Goal: Feedback & Contribution: Contribute content

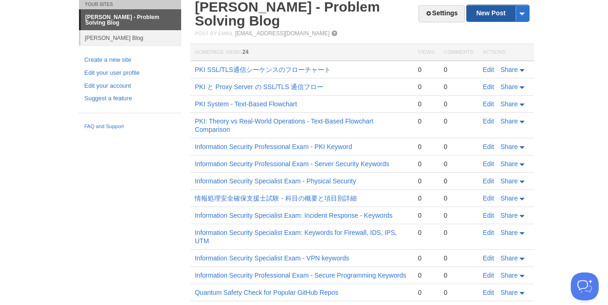
click at [495, 13] on link "New Post" at bounding box center [498, 13] width 62 height 16
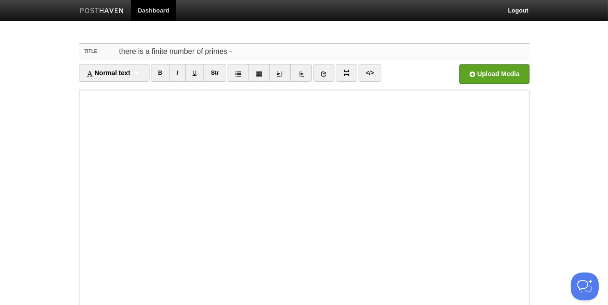
click at [150, 50] on input "there is a finite number of primes -" at bounding box center [322, 51] width 413 height 15
click at [123, 50] on input "there is infinite number of primes -" at bounding box center [322, 51] width 413 height 15
click at [168, 54] on input "There is infinite number of primes -" at bounding box center [322, 51] width 413 height 15
drag, startPoint x: 176, startPoint y: 52, endPoint x: 72, endPoint y: 44, distance: 104.3
click at [72, 44] on div "Title There are infinite number of primes is infinite - Proof Normal text Norma…" at bounding box center [304, 214] width 464 height 358
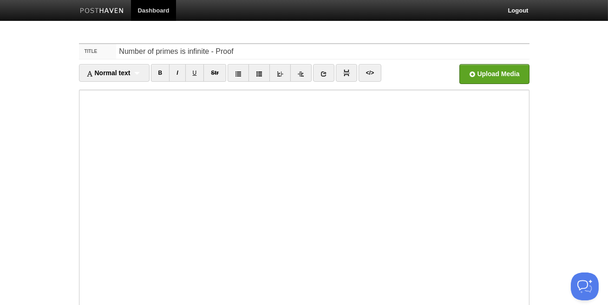
drag, startPoint x: 72, startPoint y: 44, endPoint x: 246, endPoint y: 44, distance: 174.1
click at [241, 44] on div "Title Number of primes is infinite - Proof Normal text Normal text Heading 1 He…" at bounding box center [304, 214] width 464 height 358
click at [244, 51] on input "Number of primes is infinite - Proof" at bounding box center [322, 51] width 413 height 15
type input "Number of primes is infinite - Proof by [PERSON_NAME]"
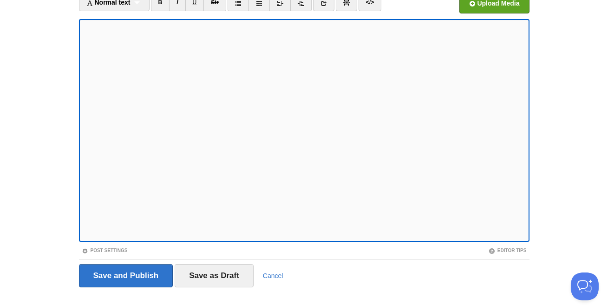
scroll to position [87, 0]
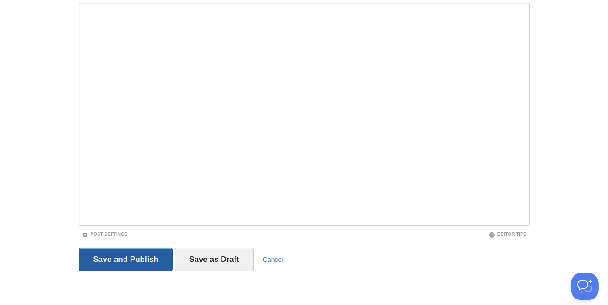
click at [136, 253] on input "Save and Publish" at bounding box center [126, 259] width 94 height 23
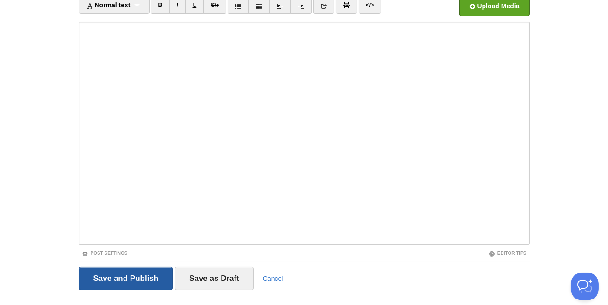
scroll to position [35, 0]
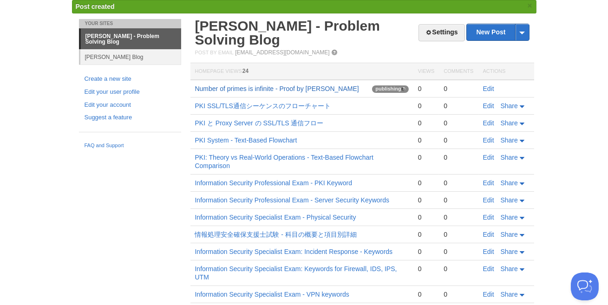
click at [314, 90] on link "Number of primes is infinite - Proof by [PERSON_NAME]" at bounding box center [277, 88] width 164 height 7
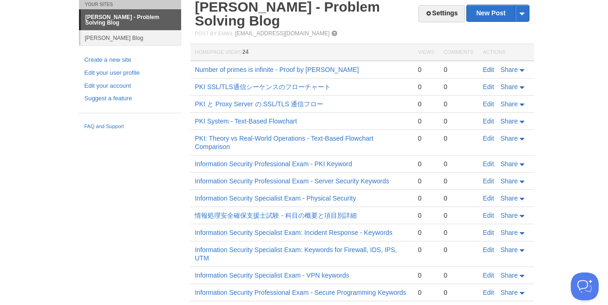
click at [489, 67] on link "Edit" at bounding box center [488, 69] width 11 height 7
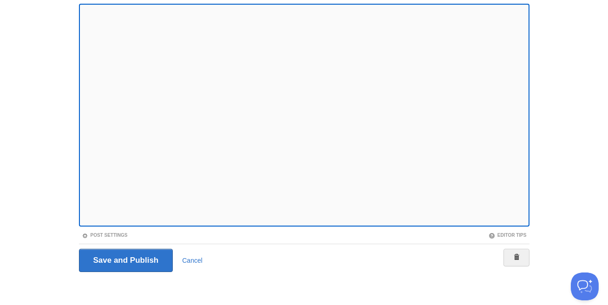
scroll to position [87, 0]
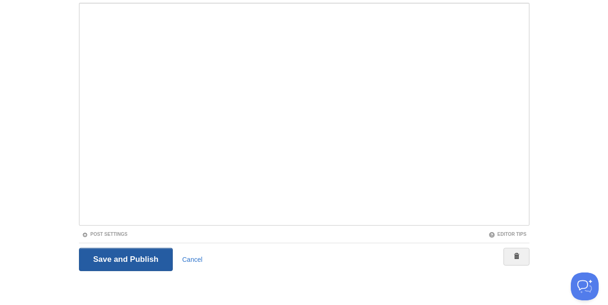
click at [133, 260] on input "Save and Publish" at bounding box center [126, 259] width 94 height 23
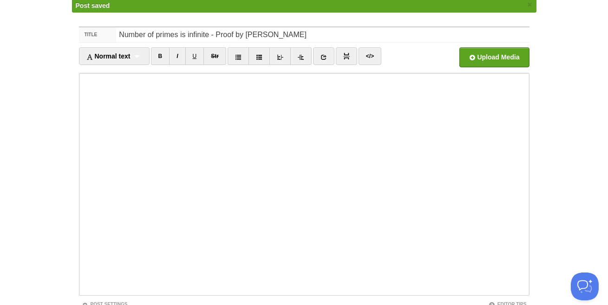
scroll to position [35, 0]
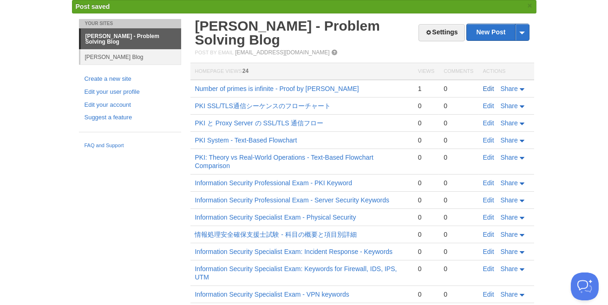
click at [489, 85] on link "Edit" at bounding box center [488, 88] width 11 height 7
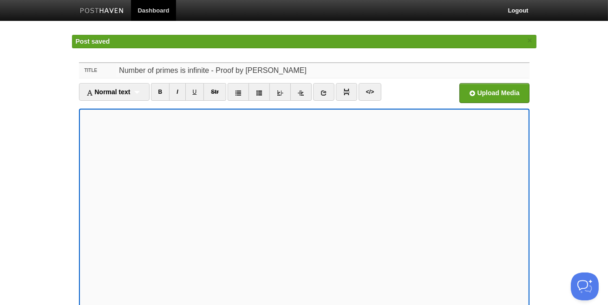
click at [322, 69] on input "Number of primes is infinite - Proof by [PERSON_NAME]" at bounding box center [322, 70] width 413 height 15
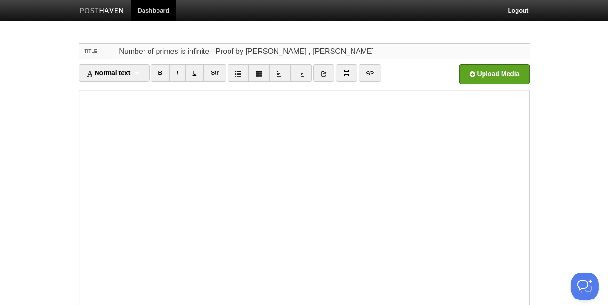
scroll to position [87, 0]
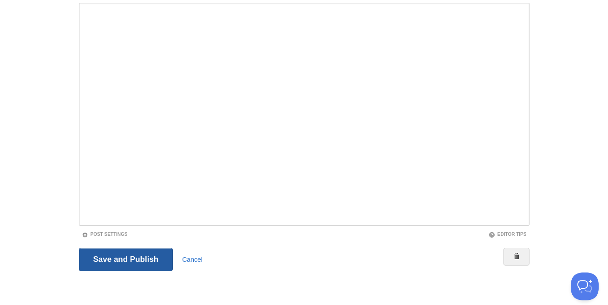
type input "Number of primes is infinite - Proof by [PERSON_NAME] , [PERSON_NAME]"
click at [119, 260] on input "Save and Publish" at bounding box center [126, 259] width 94 height 23
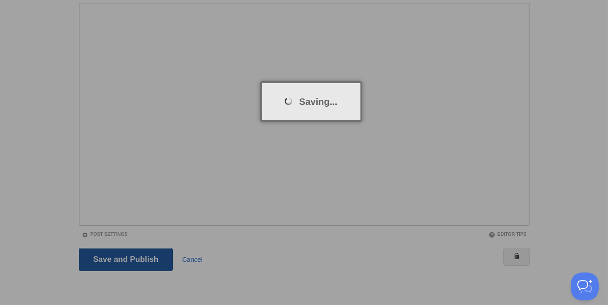
scroll to position [35, 0]
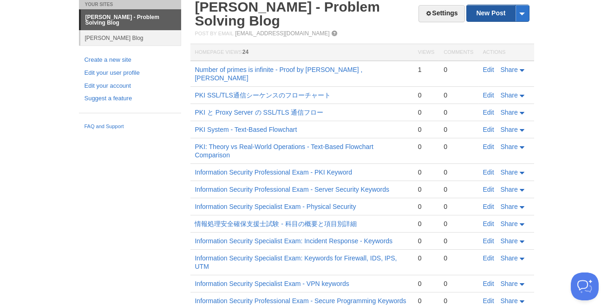
click at [494, 13] on link "New Post" at bounding box center [498, 13] width 62 height 16
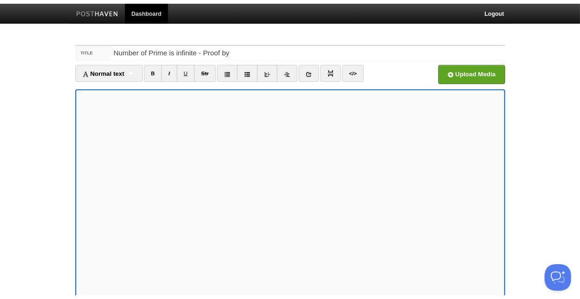
scroll to position [4, 0]
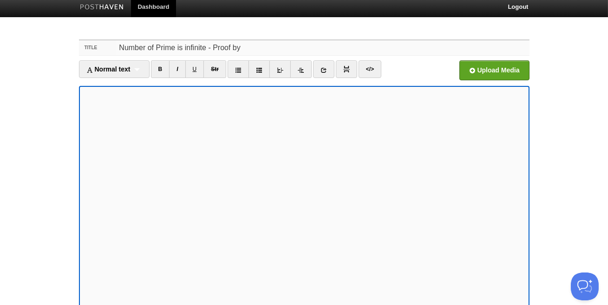
click at [260, 45] on input "Number of Prime is infinite - Proof by" at bounding box center [322, 47] width 413 height 15
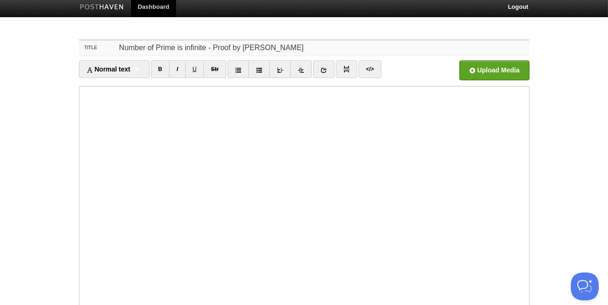
type input "Number of Prime is infinite - Proof by [PERSON_NAME]"
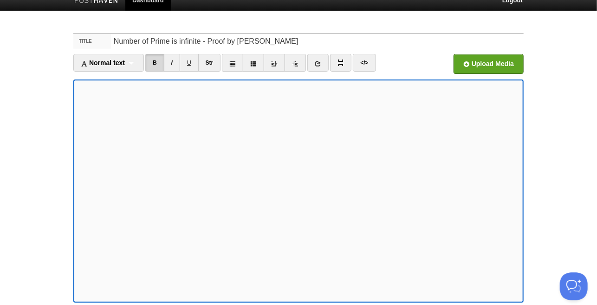
scroll to position [87, 0]
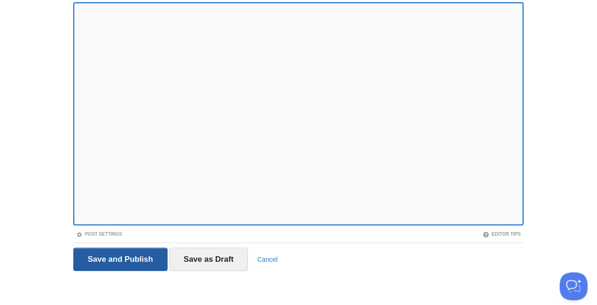
click at [134, 257] on input "Save and Publish" at bounding box center [120, 258] width 94 height 23
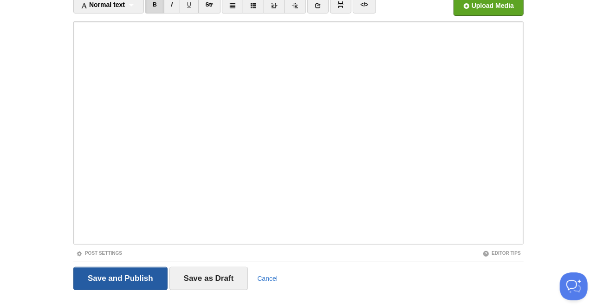
scroll to position [35, 0]
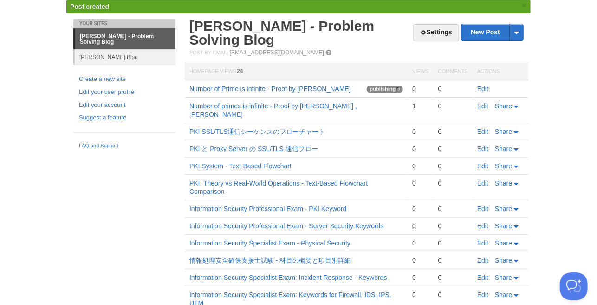
click at [296, 90] on link "Number of Prime is infinite - Proof by [PERSON_NAME]" at bounding box center [270, 88] width 162 height 7
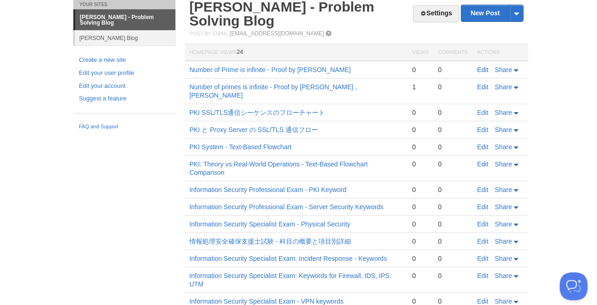
click at [483, 72] on link "Edit" at bounding box center [482, 69] width 11 height 7
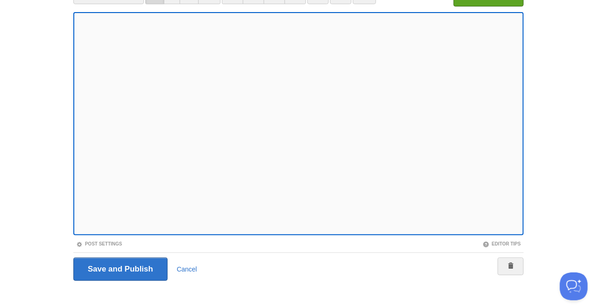
scroll to position [38, 0]
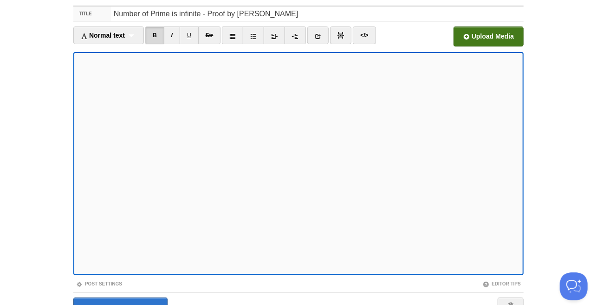
click at [488, 36] on input "file" at bounding box center [208, 38] width 703 height 47
click at [489, 32] on input "file" at bounding box center [208, 38] width 703 height 47
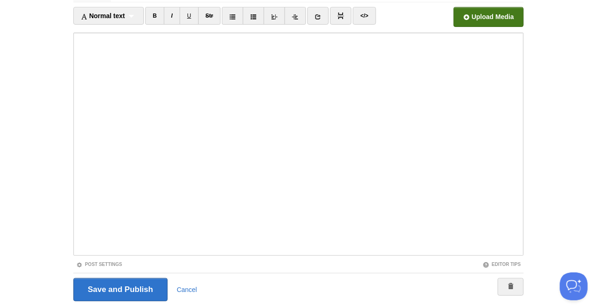
scroll to position [87, 0]
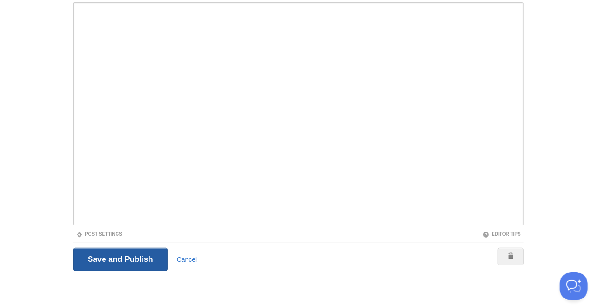
click at [129, 254] on input "Save and Publish" at bounding box center [120, 258] width 94 height 23
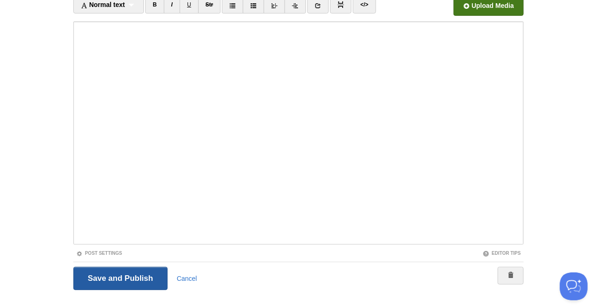
scroll to position [35, 0]
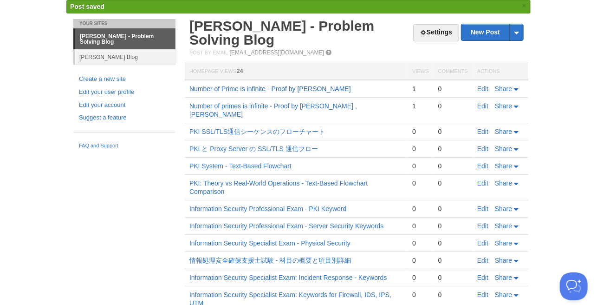
click at [295, 87] on link "Number of Prime is infinite - Proof by [PERSON_NAME]" at bounding box center [270, 88] width 162 height 7
